Goal: Navigation & Orientation: Find specific page/section

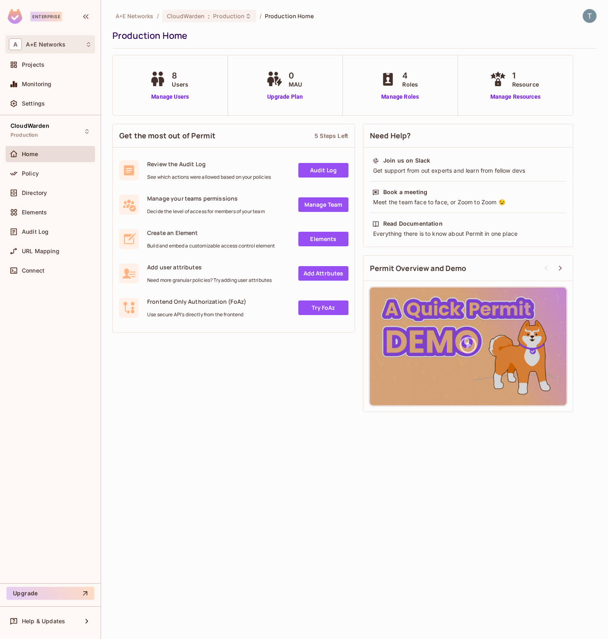
click at [84, 45] on div "A A+E Networks" at bounding box center [50, 44] width 83 height 12
click at [77, 103] on div at bounding box center [304, 319] width 608 height 639
click at [90, 123] on div "CloudWarden Production" at bounding box center [50, 131] width 89 height 22
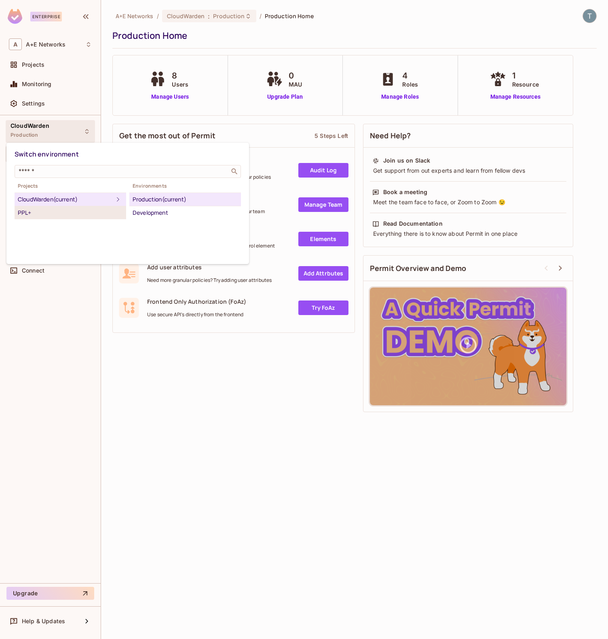
click at [32, 212] on div "PPL+" at bounding box center [70, 213] width 105 height 10
click at [156, 199] on div "Production" at bounding box center [185, 199] width 105 height 10
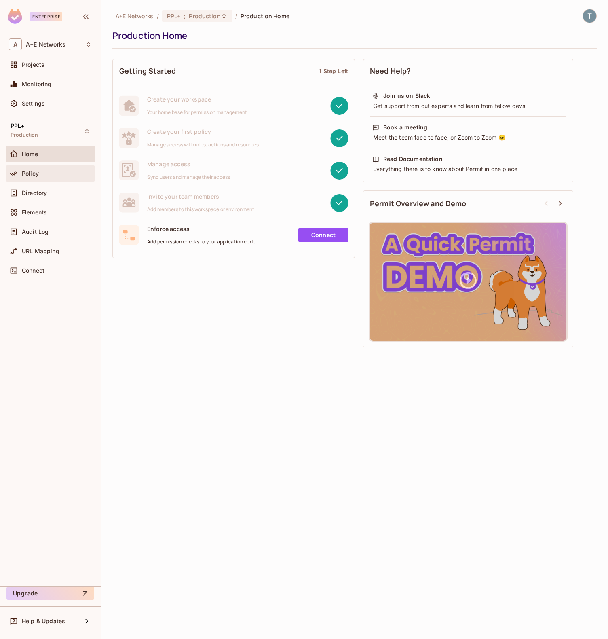
click at [35, 176] on span "Policy" at bounding box center [30, 173] width 17 height 6
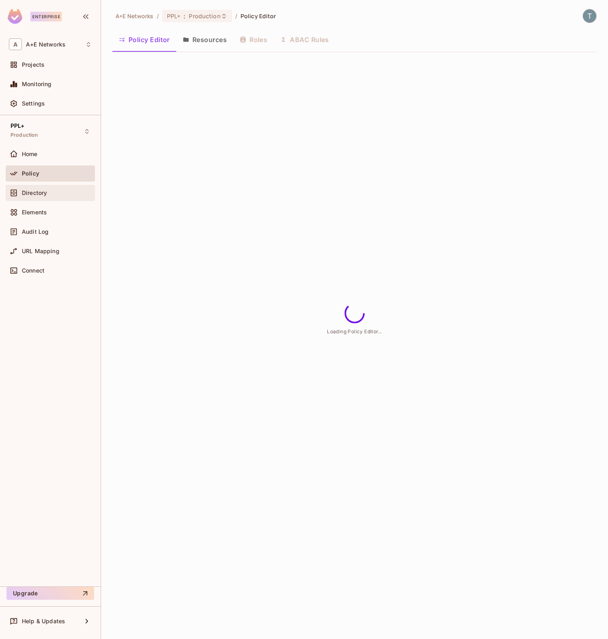
click at [32, 195] on span "Directory" at bounding box center [34, 193] width 25 height 6
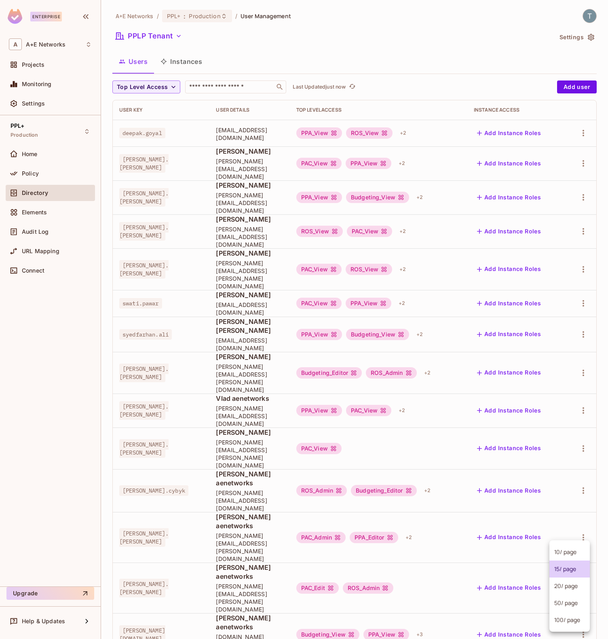
click at [563, 534] on body "Enterprise A A+E Networks Projects Monitoring Settings PPL+ Production Home Pol…" at bounding box center [304, 319] width 608 height 639
click at [565, 623] on li "100 / page" at bounding box center [569, 619] width 40 height 17
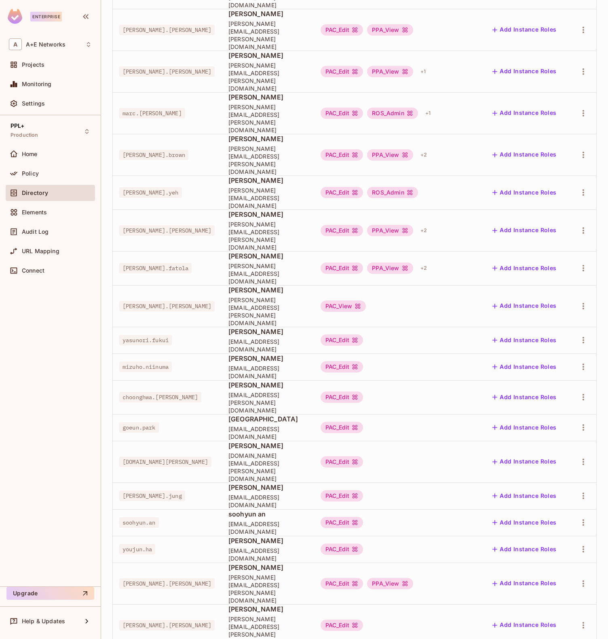
scroll to position [2193, 0]
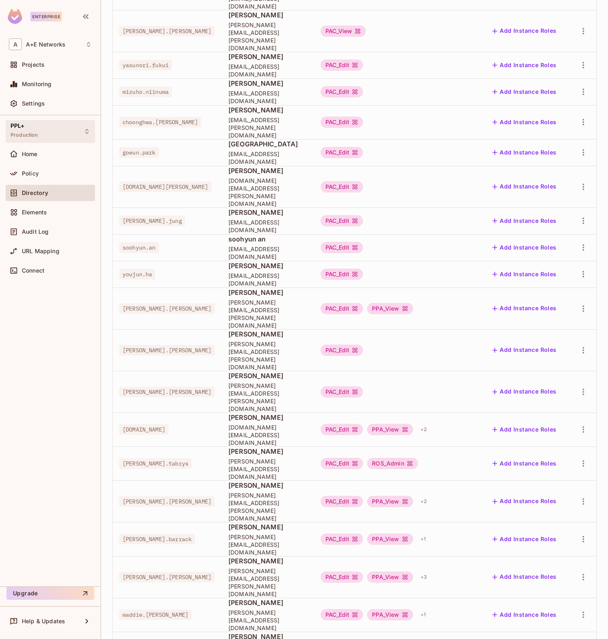
click at [84, 133] on icon at bounding box center [87, 131] width 6 height 6
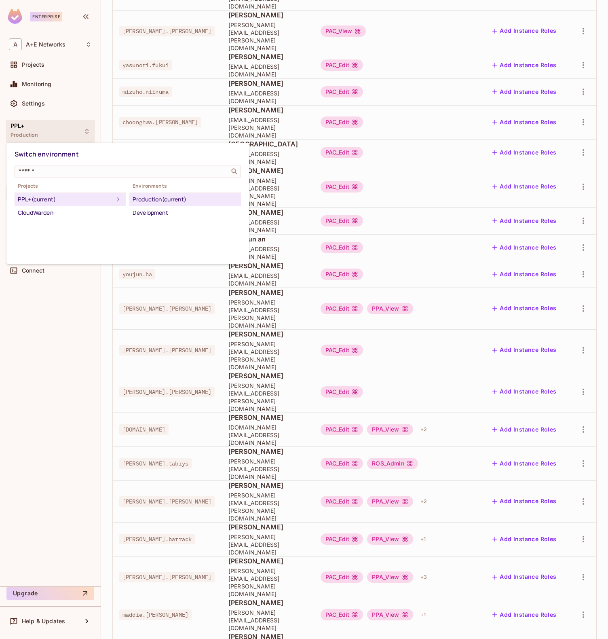
click at [44, 290] on div at bounding box center [304, 319] width 608 height 639
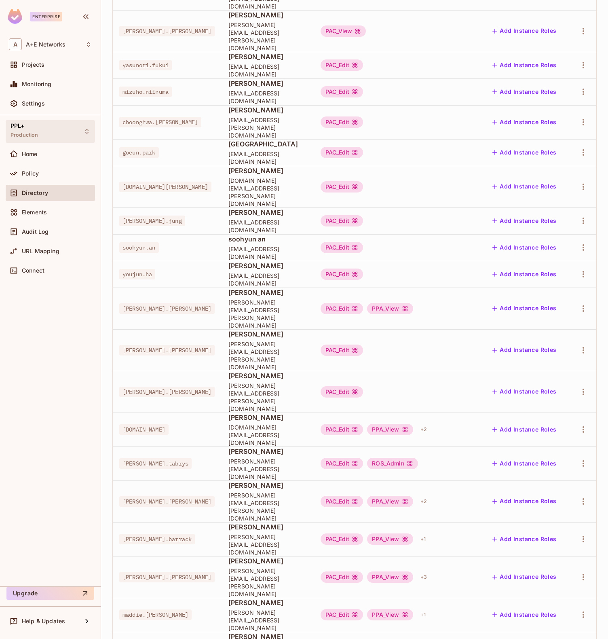
click at [82, 131] on div "PPL+ Production" at bounding box center [50, 131] width 89 height 22
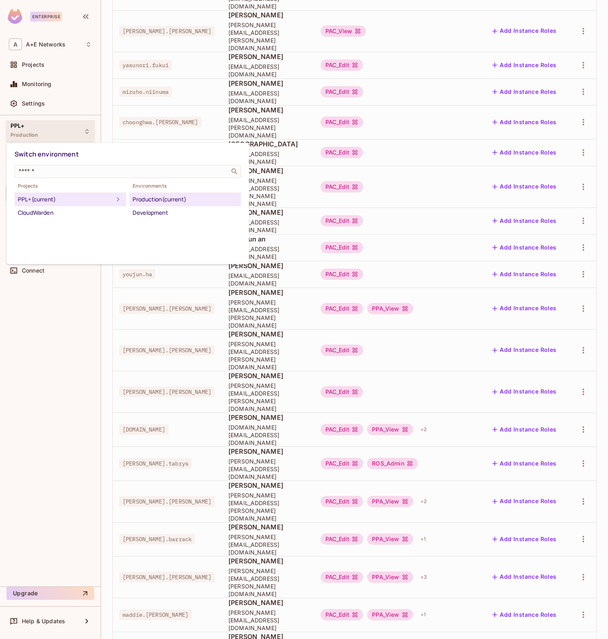
click at [73, 335] on div at bounding box center [304, 319] width 608 height 639
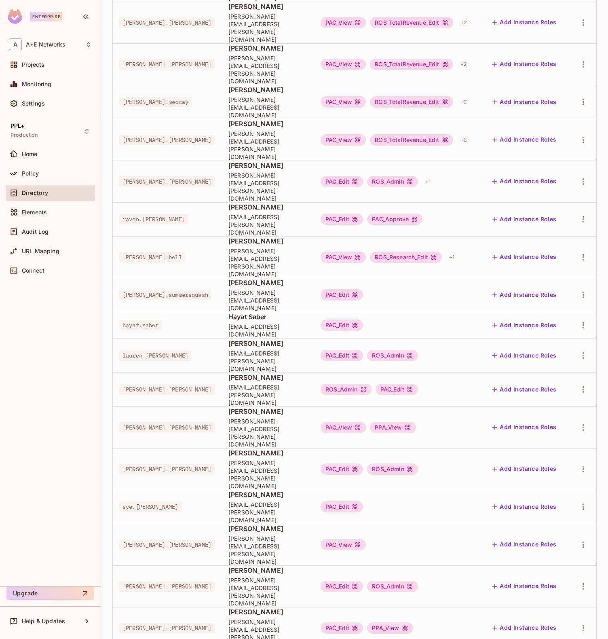
scroll to position [0, 0]
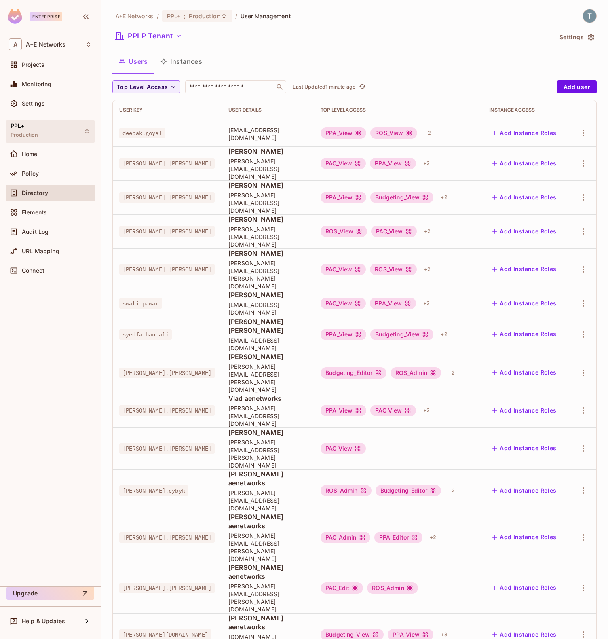
click at [73, 131] on div "PPL+ Production" at bounding box center [50, 131] width 89 height 22
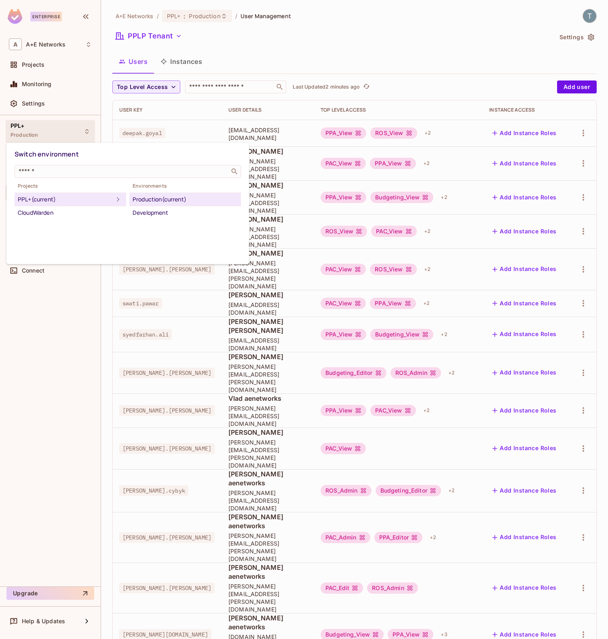
click at [404, 43] on div at bounding box center [304, 319] width 608 height 639
